Goal: Information Seeking & Learning: Understand process/instructions

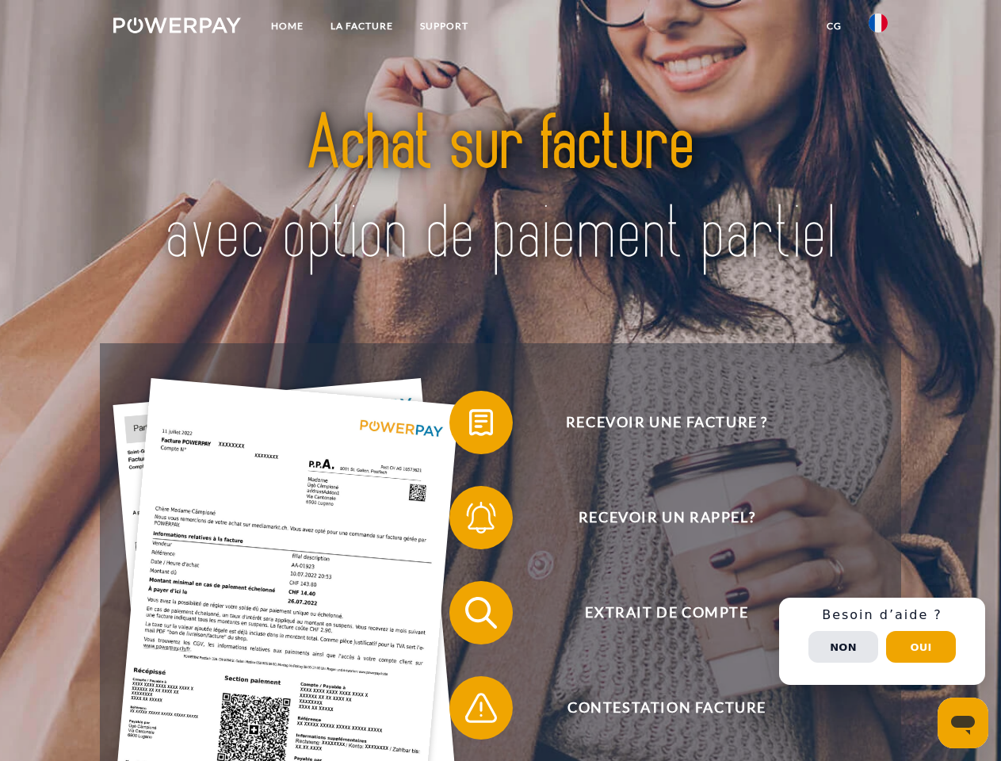
click at [177, 28] on img at bounding box center [177, 25] width 128 height 16
click at [878, 28] on img at bounding box center [878, 22] width 19 height 19
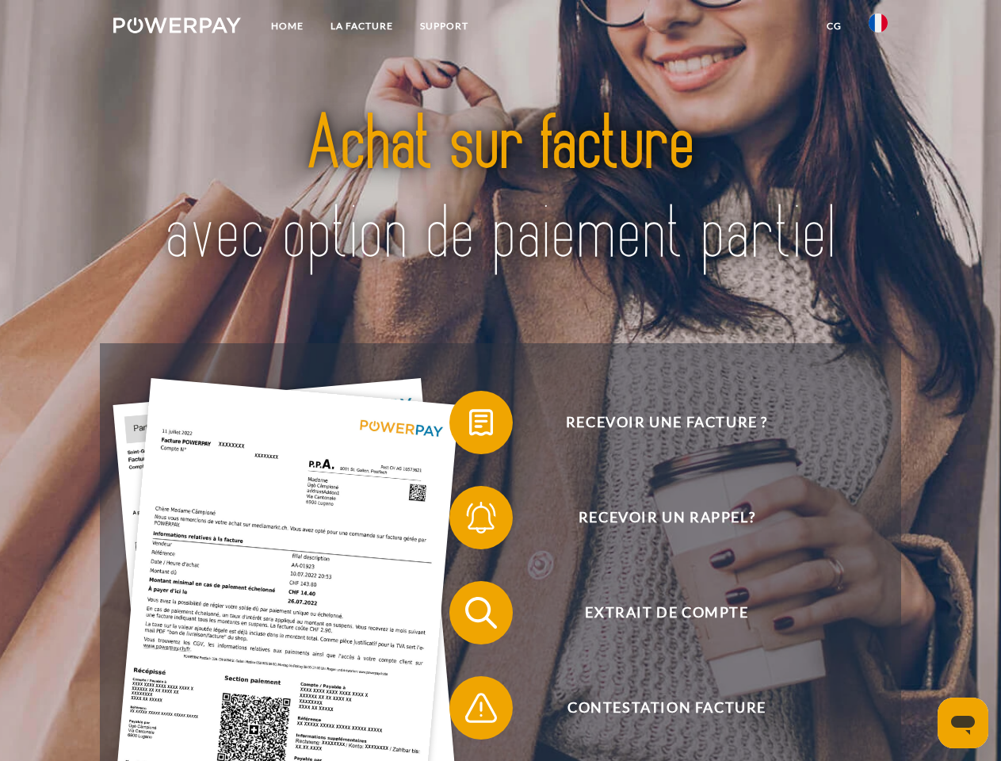
click at [834, 26] on link "CG" at bounding box center [834, 26] width 42 height 29
click at [469, 426] on span at bounding box center [457, 422] width 79 height 79
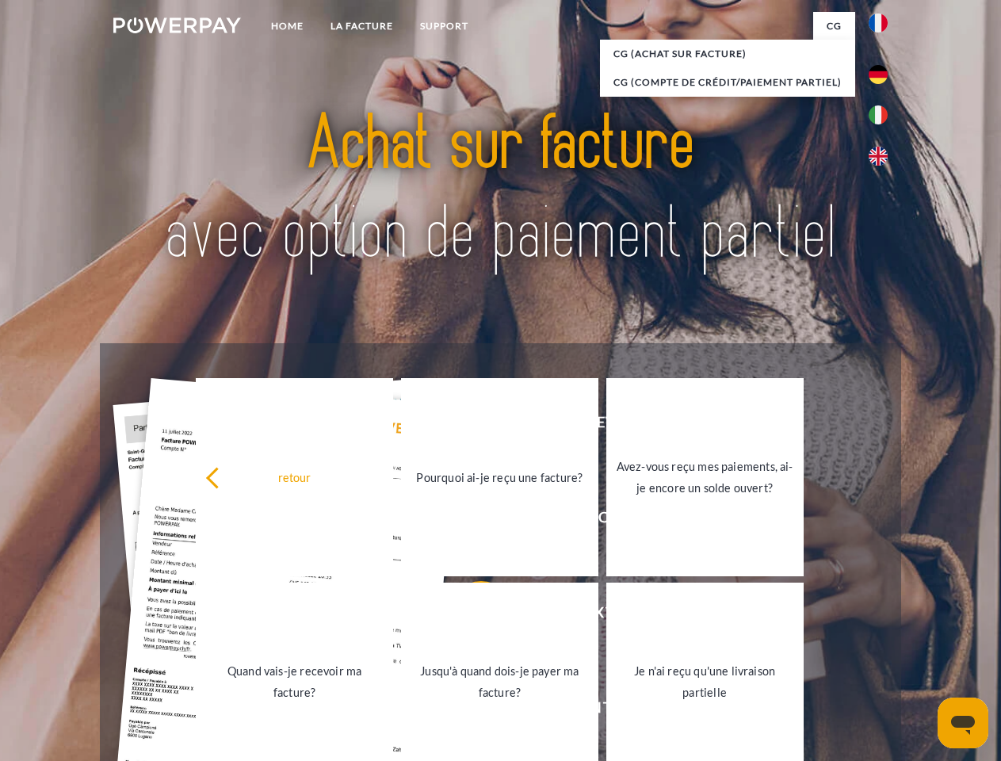
click at [469, 521] on div "retour Pourquoi ai-je reçu une facture? Avez-vous reçu mes paiements, ai-je enc…" at bounding box center [500, 579] width 640 height 409
click at [469, 616] on link "Jusqu'à quand dois-je payer ma facture?" at bounding box center [499, 681] width 197 height 198
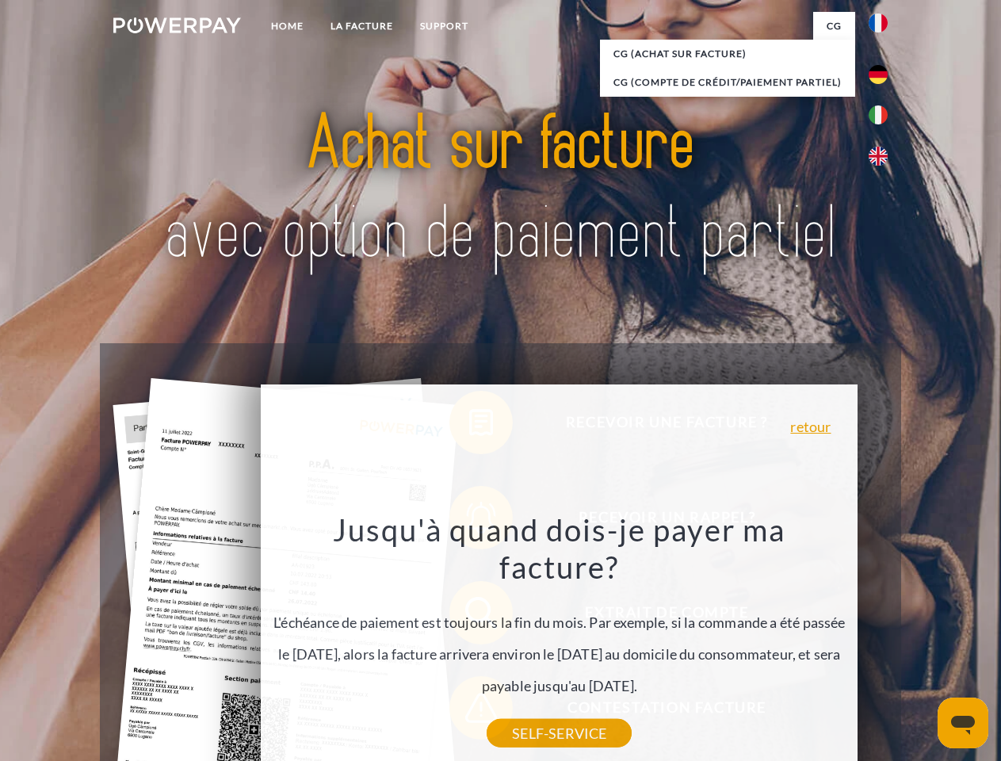
click at [469, 711] on div "Jusqu'à quand dois-je payer ma facture? L'échéance de paiement est toujours la …" at bounding box center [559, 621] width 579 height 223
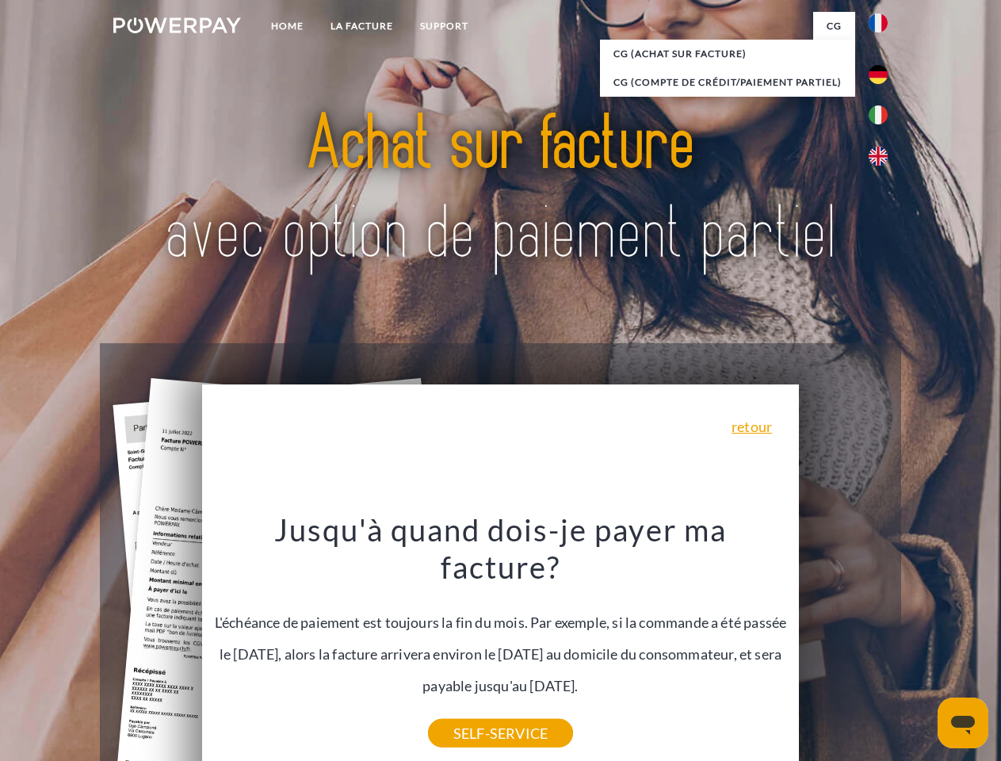
click at [882, 641] on div "Recevoir une facture ? Recevoir un rappel? Extrait de compte retour" at bounding box center [500, 660] width 800 height 634
click at [843, 644] on span "Extrait de compte" at bounding box center [666, 612] width 388 height 63
click at [921, 647] on header "Home LA FACTURE Support" at bounding box center [500, 547] width 1001 height 1094
